Goal: Information Seeking & Learning: Learn about a topic

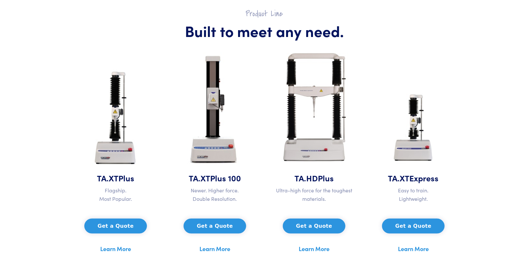
scroll to position [389, 0]
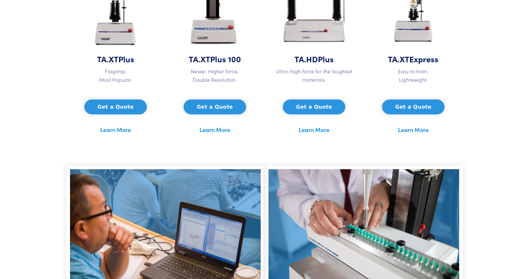
drag, startPoint x: 501, startPoint y: 143, endPoint x: 492, endPoint y: 149, distance: 10.7
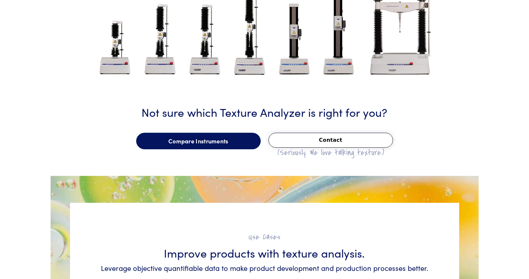
scroll to position [973, 0]
